Goal: Find specific page/section: Find specific page/section

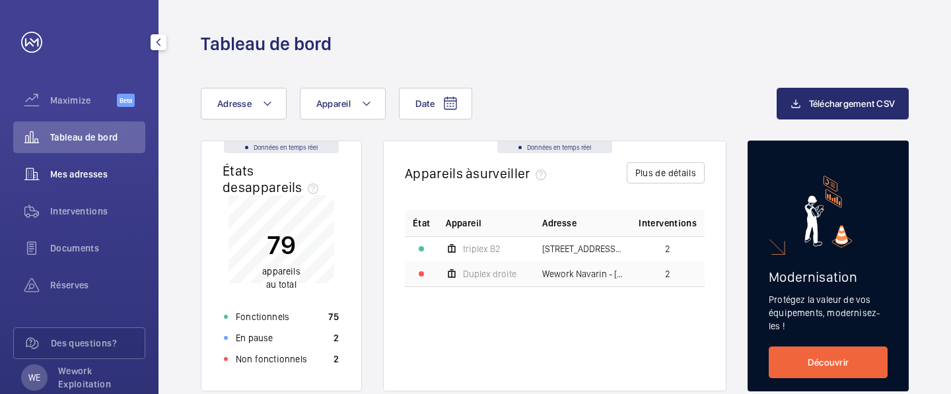
click at [77, 174] on span "Mes adresses" at bounding box center [97, 174] width 95 height 13
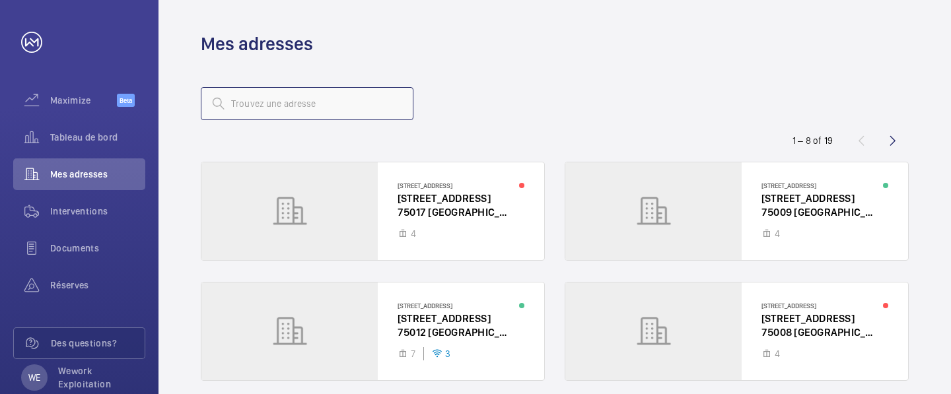
click at [258, 112] on input "text" at bounding box center [307, 103] width 213 height 33
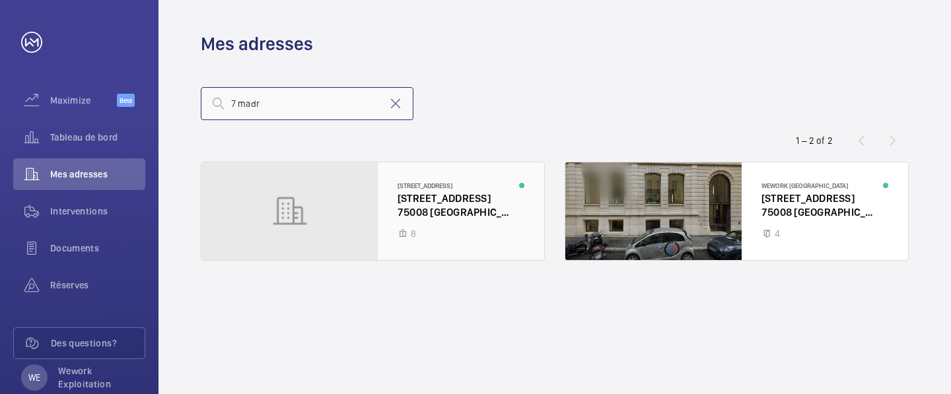
type input "7 madr"
click at [422, 211] on div at bounding box center [372, 212] width 343 height 98
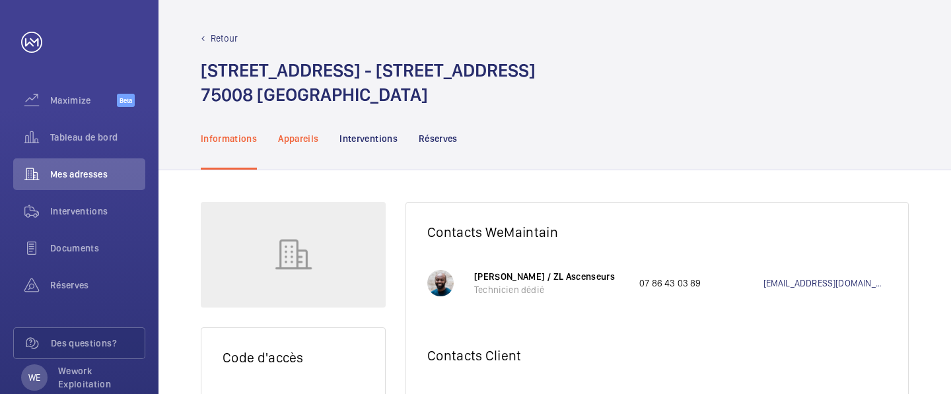
click at [298, 137] on p "Appareils" at bounding box center [298, 138] width 40 height 13
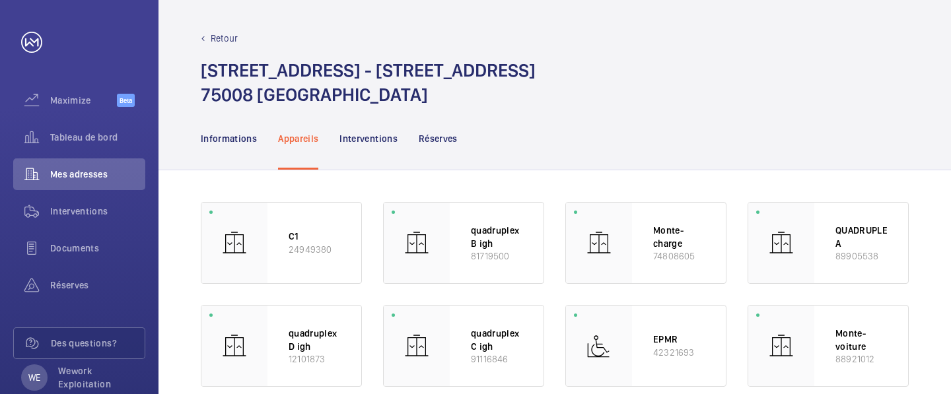
scroll to position [24, 0]
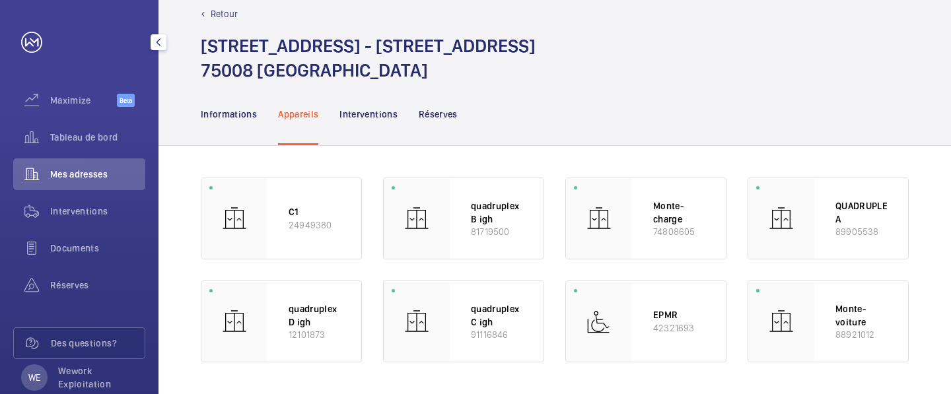
click at [89, 176] on span "Mes adresses" at bounding box center [97, 174] width 95 height 13
click at [297, 116] on p "Appareils" at bounding box center [298, 114] width 40 height 13
click at [242, 113] on p "Informations" at bounding box center [229, 114] width 56 height 13
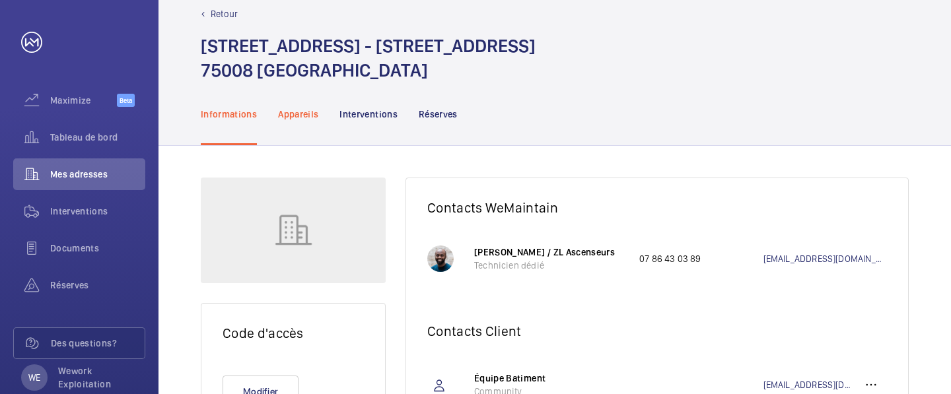
click at [313, 110] on p "Appareils" at bounding box center [298, 114] width 40 height 13
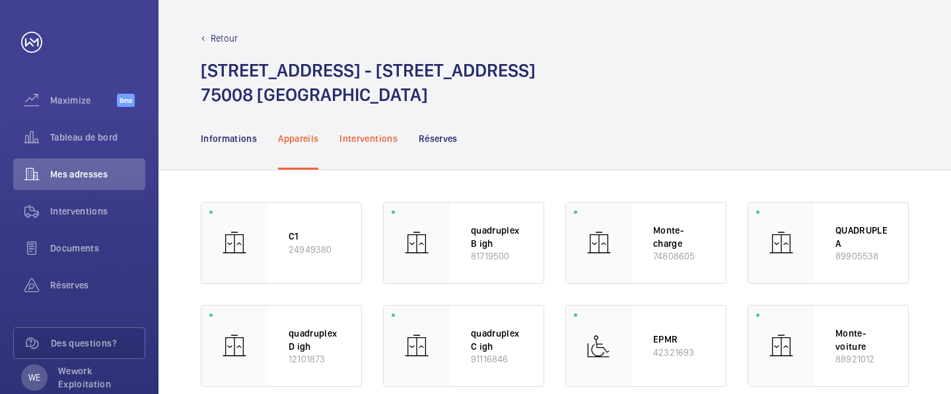
click at [377, 139] on p "Interventions" at bounding box center [369, 138] width 58 height 13
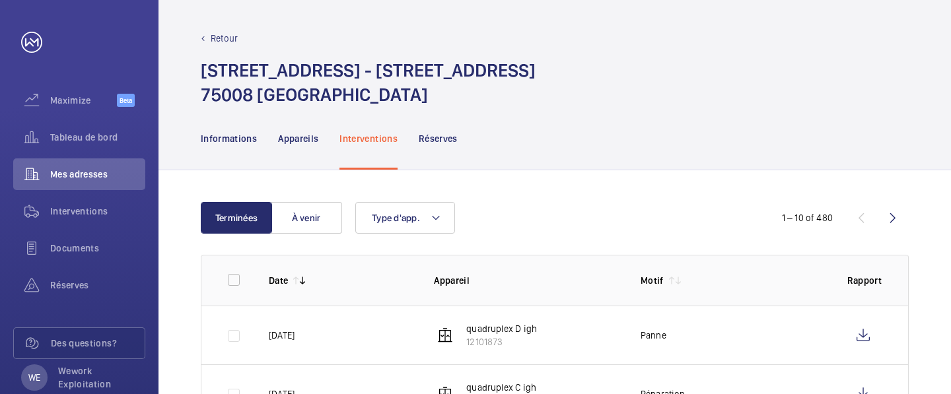
click at [262, 134] on nav "Informations Appareils Interventions Réserves" at bounding box center [329, 138] width 257 height 63
click at [304, 136] on p "Appareils" at bounding box center [298, 138] width 40 height 13
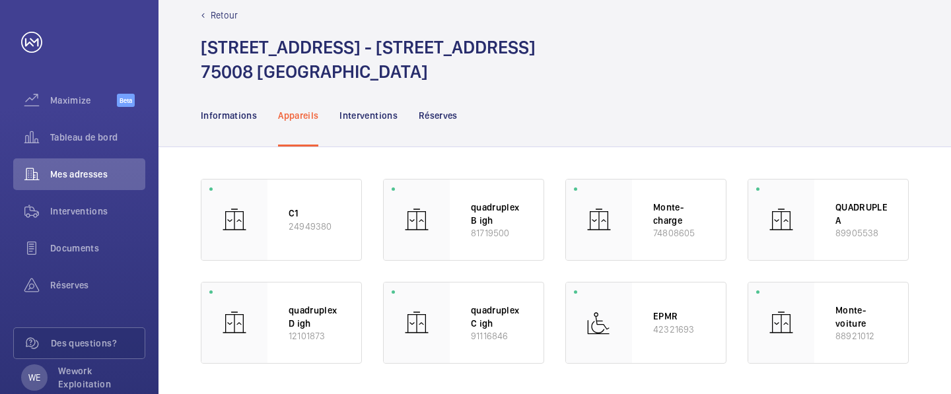
scroll to position [24, 0]
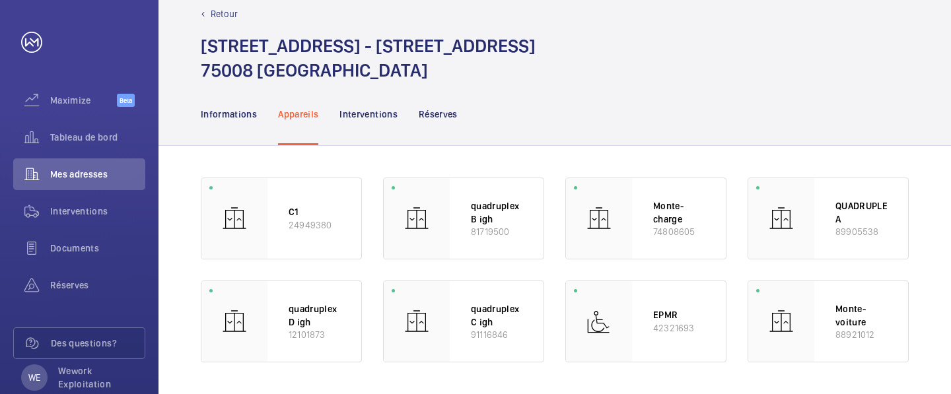
click at [215, 13] on p "Retour" at bounding box center [224, 13] width 27 height 13
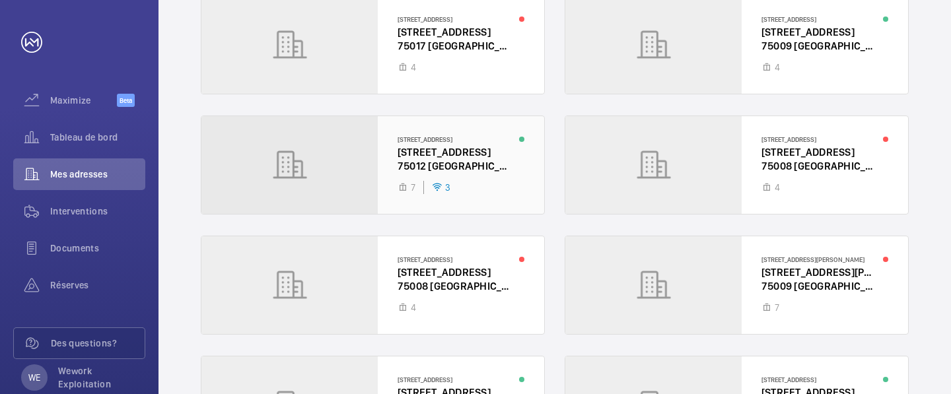
scroll to position [192, 0]
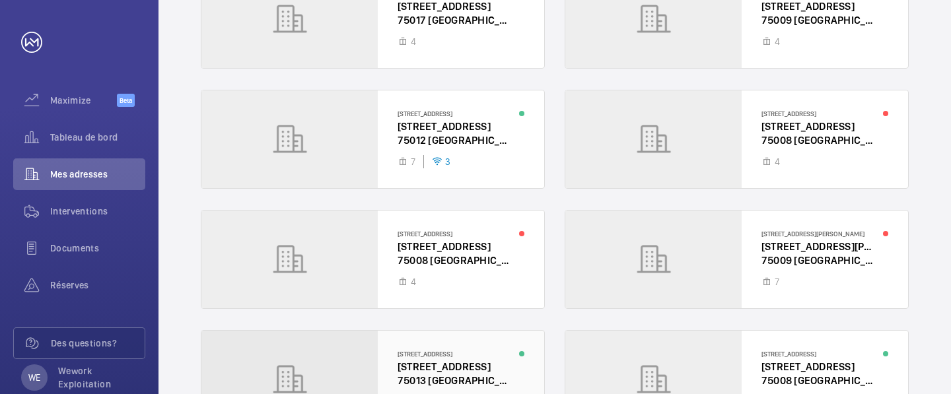
click at [432, 365] on div at bounding box center [372, 380] width 343 height 98
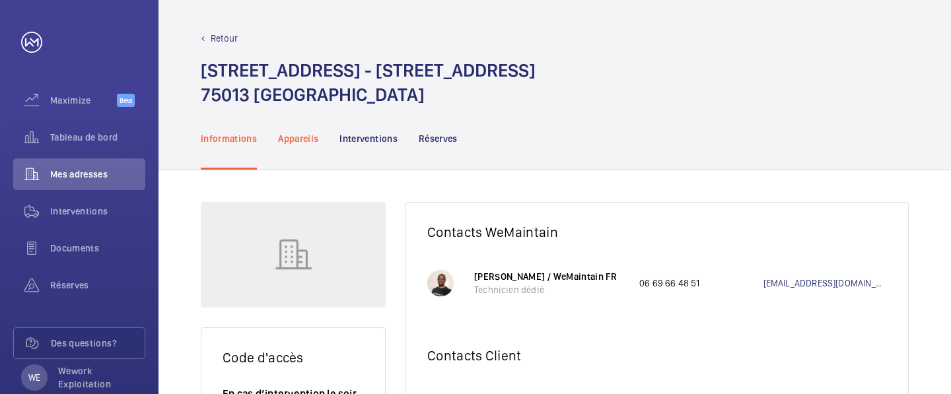
click at [308, 133] on p "Appareils" at bounding box center [298, 138] width 40 height 13
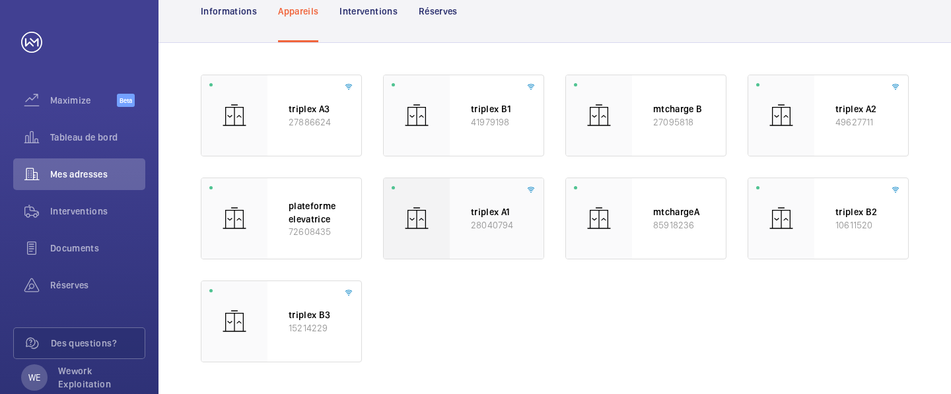
scroll to position [120, 0]
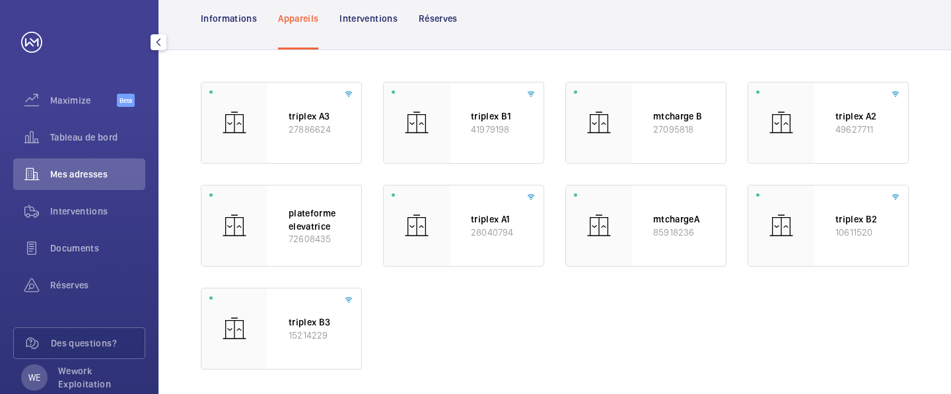
click at [93, 186] on div "Mes adresses" at bounding box center [79, 175] width 132 height 32
click at [84, 172] on span "Mes adresses" at bounding box center [97, 174] width 95 height 13
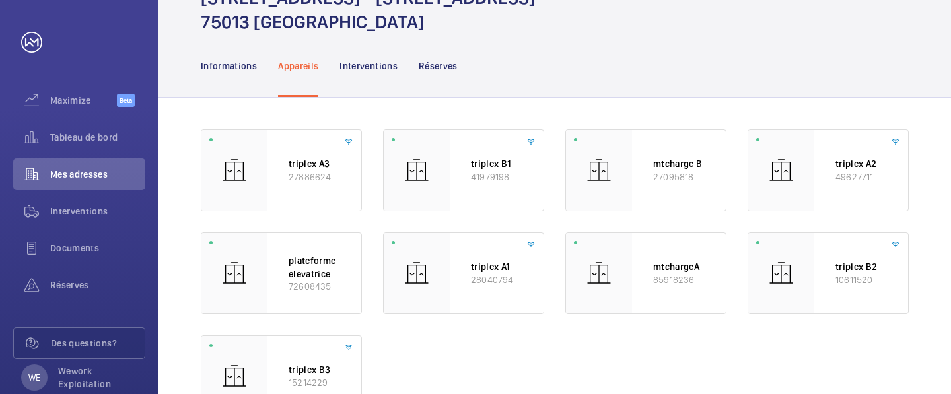
scroll to position [0, 0]
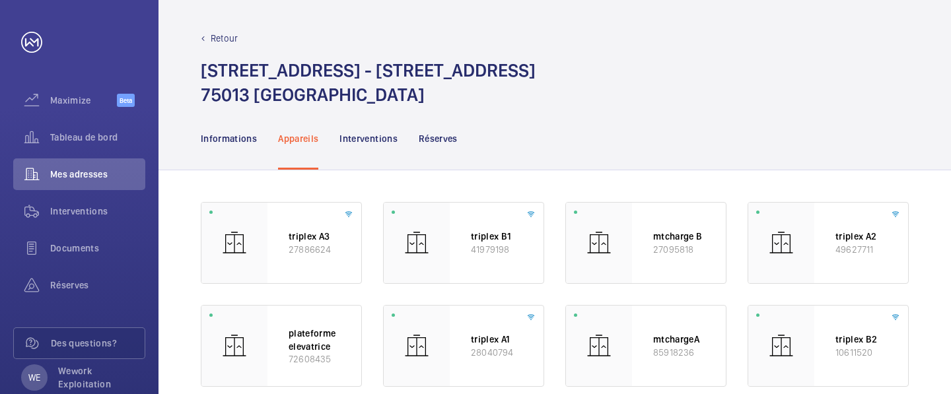
click at [303, 141] on p "Appareils" at bounding box center [298, 138] width 40 height 13
click at [67, 180] on span "Mes adresses" at bounding box center [97, 174] width 95 height 13
click at [73, 172] on span "Mes adresses" at bounding box center [97, 174] width 95 height 13
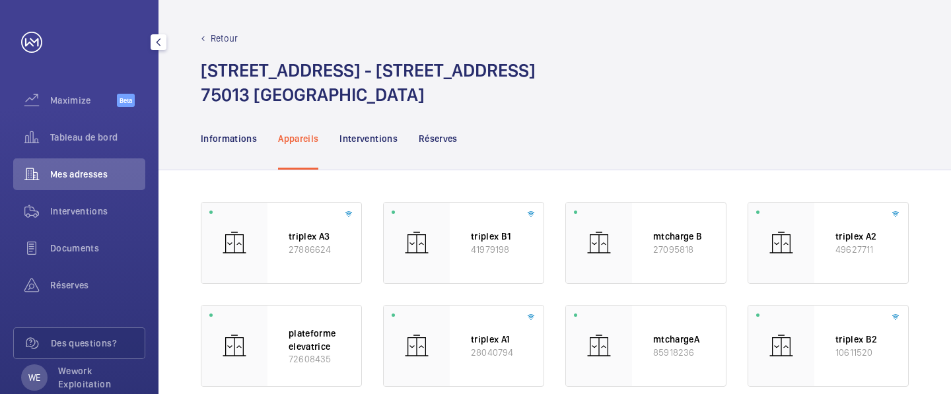
click at [37, 176] on wm-front-icon-button at bounding box center [31, 175] width 37 height 32
click at [299, 135] on p "Appareils" at bounding box center [298, 138] width 40 height 13
click at [66, 172] on span "Mes adresses" at bounding box center [97, 174] width 95 height 13
click at [152, 38] on mat-icon "button" at bounding box center [159, 42] width 16 height 11
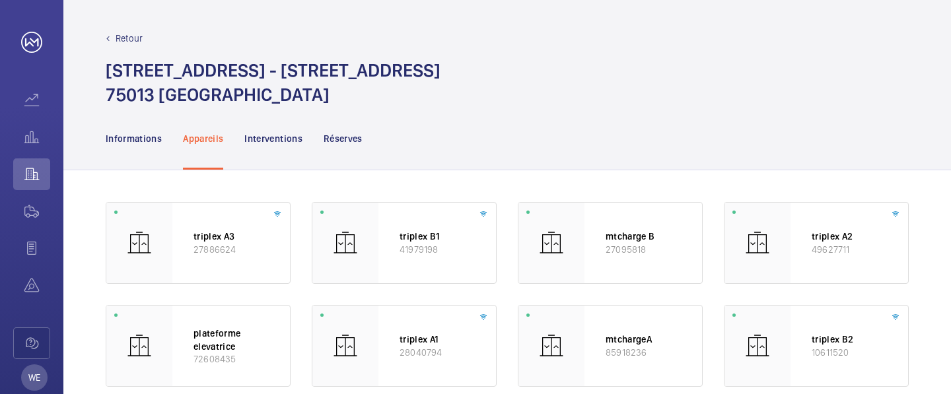
click at [137, 44] on p "Retour" at bounding box center [129, 38] width 27 height 13
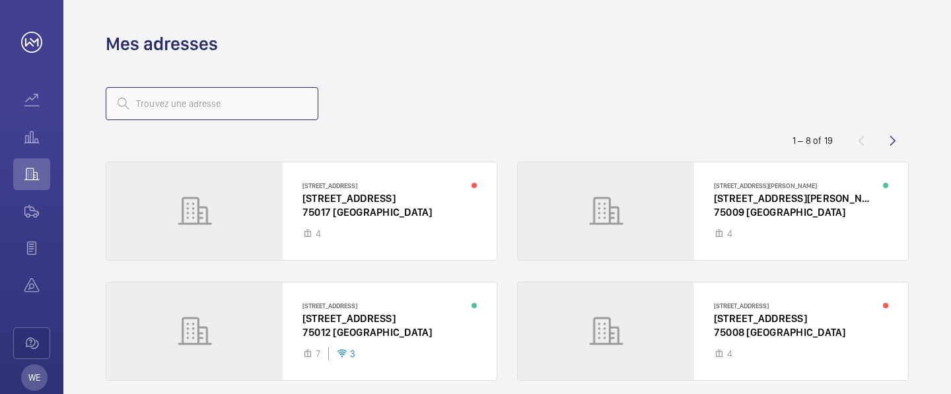
click at [211, 107] on input "text" at bounding box center [212, 103] width 213 height 33
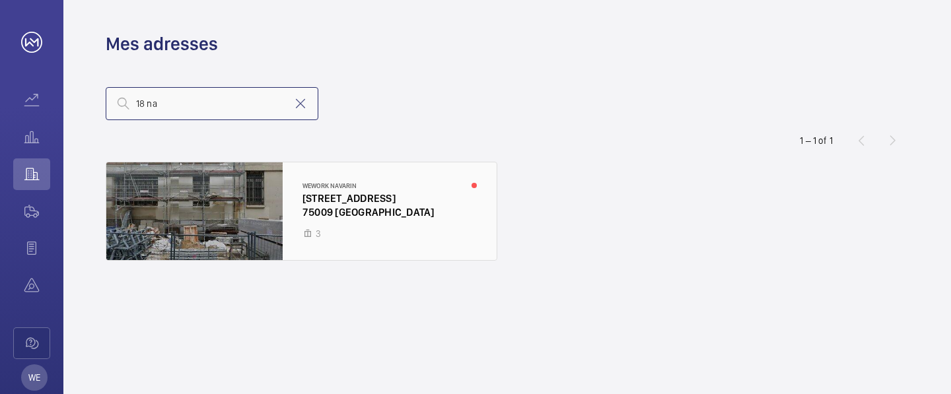
type input "18 na"
click at [312, 223] on div at bounding box center [301, 212] width 390 height 98
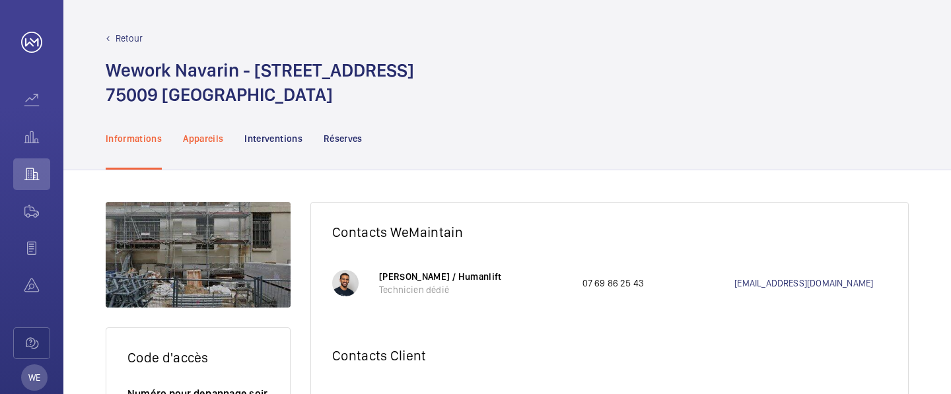
click at [193, 136] on p "Appareils" at bounding box center [203, 138] width 40 height 13
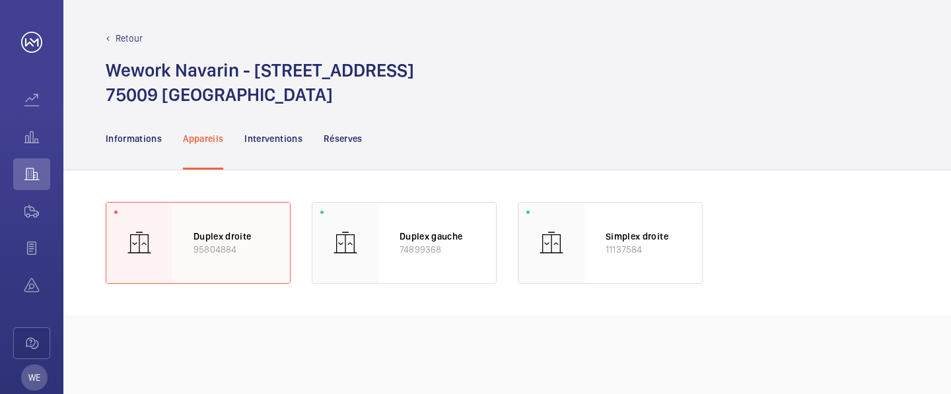
click at [217, 212] on div "Duplex droite 95804884" at bounding box center [231, 243] width 118 height 81
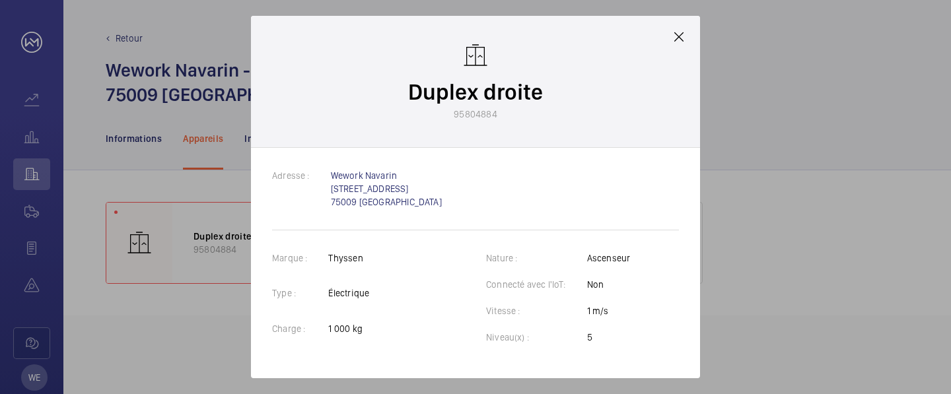
click at [179, 219] on div at bounding box center [475, 197] width 951 height 394
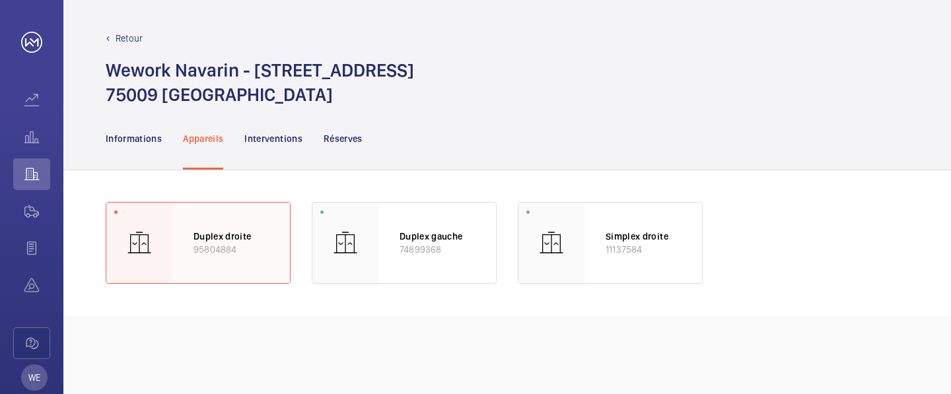
click at [236, 244] on p "95804884" at bounding box center [231, 249] width 75 height 13
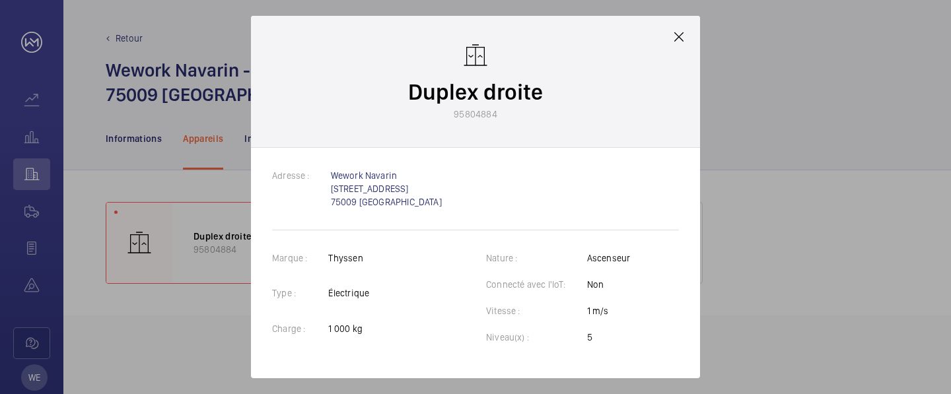
click at [166, 207] on div at bounding box center [475, 197] width 951 height 394
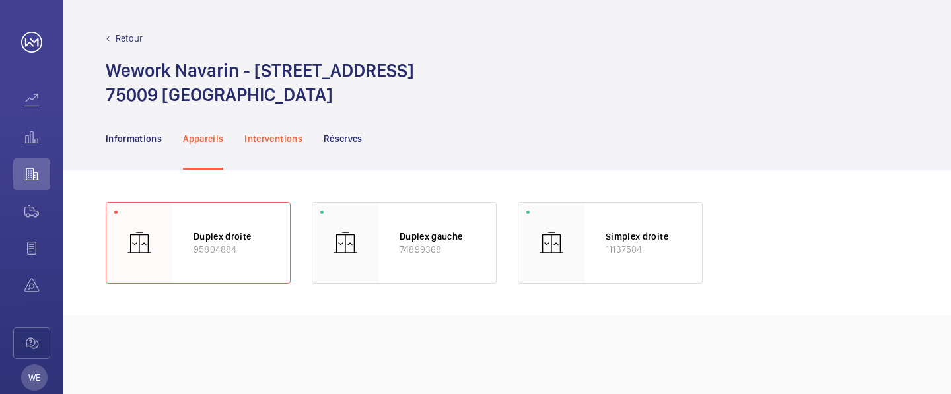
click at [293, 139] on p "Interventions" at bounding box center [273, 138] width 58 height 13
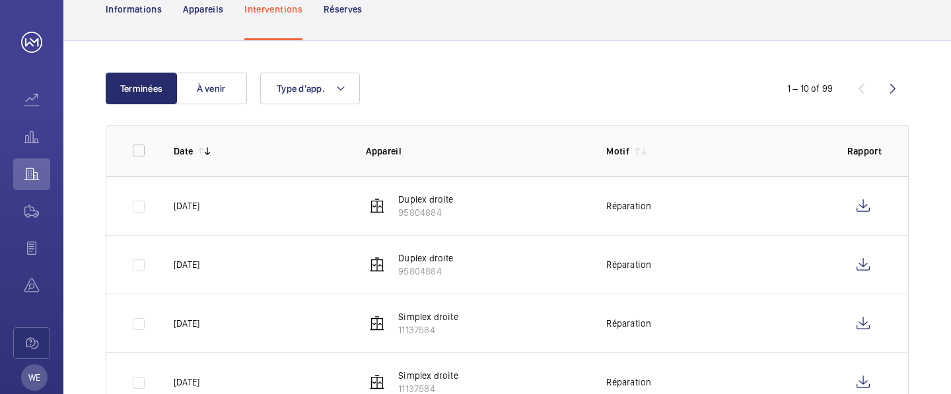
scroll to position [130, 0]
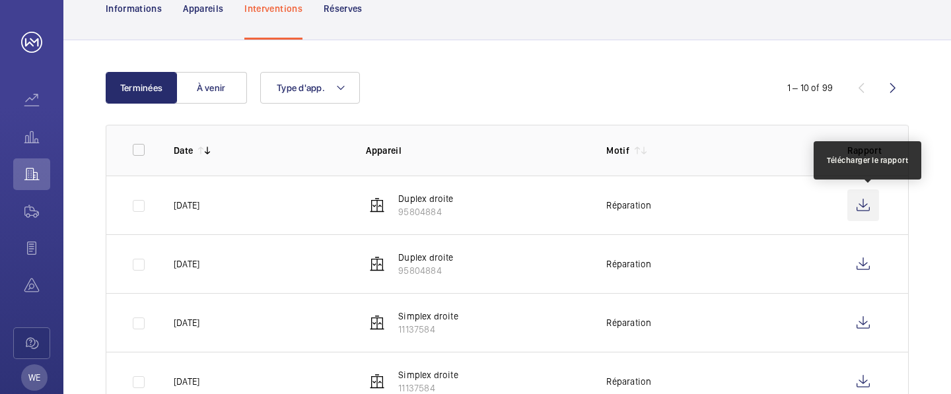
click at [858, 217] on wm-front-icon-button at bounding box center [864, 206] width 32 height 32
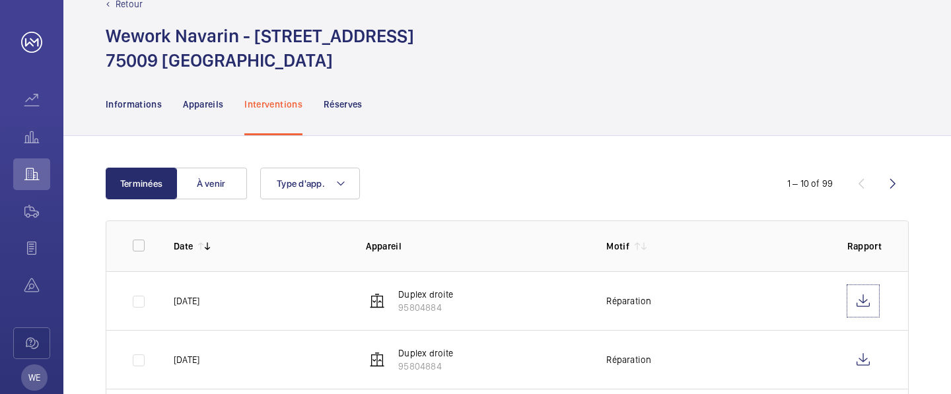
scroll to position [16, 0]
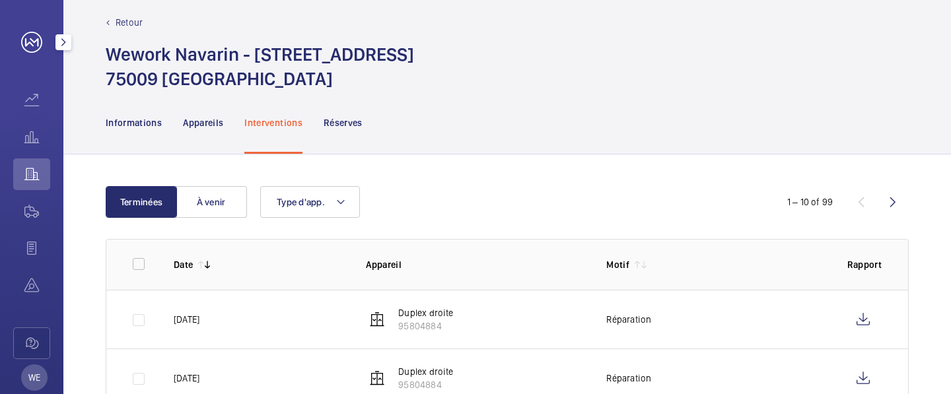
click at [33, 184] on wm-front-icon-button at bounding box center [31, 175] width 37 height 32
click at [30, 170] on wm-front-icon-button at bounding box center [31, 175] width 37 height 32
click at [36, 172] on wm-front-icon-button at bounding box center [31, 175] width 37 height 32
click at [128, 25] on p "Retour" at bounding box center [129, 22] width 27 height 13
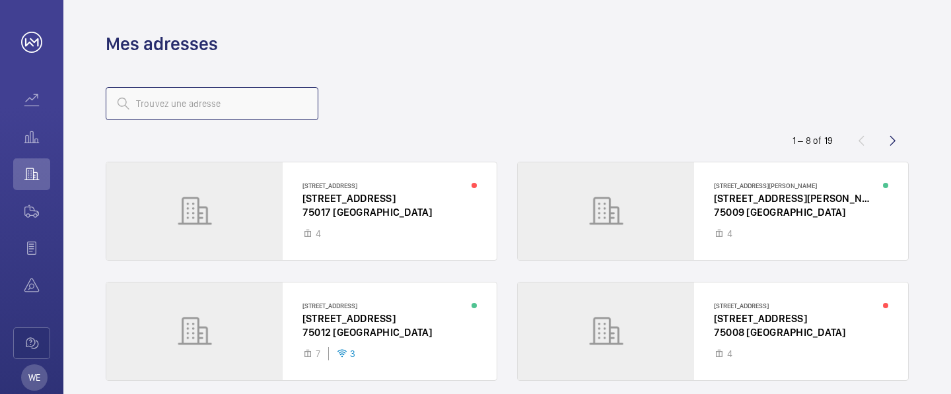
click at [191, 118] on input "text" at bounding box center [212, 103] width 213 height 33
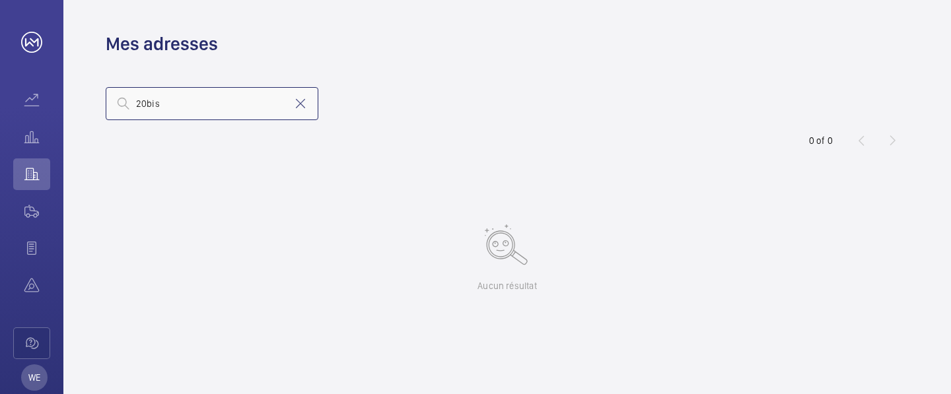
click at [145, 103] on input "20bis" at bounding box center [212, 103] width 213 height 33
click at [207, 98] on input "20 bis" at bounding box center [212, 103] width 213 height 33
type input "20 la"
click at [179, 113] on input "20 la" at bounding box center [212, 103] width 213 height 33
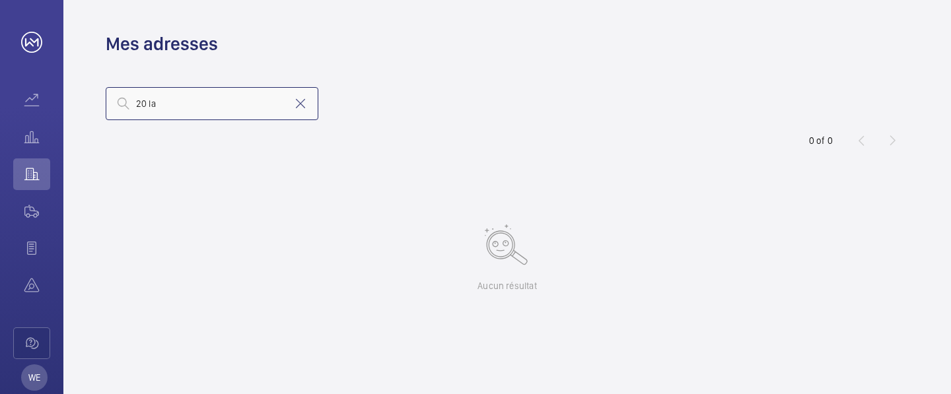
click at [179, 113] on input "20 la" at bounding box center [212, 103] width 213 height 33
